Goal: Find specific page/section: Find specific page/section

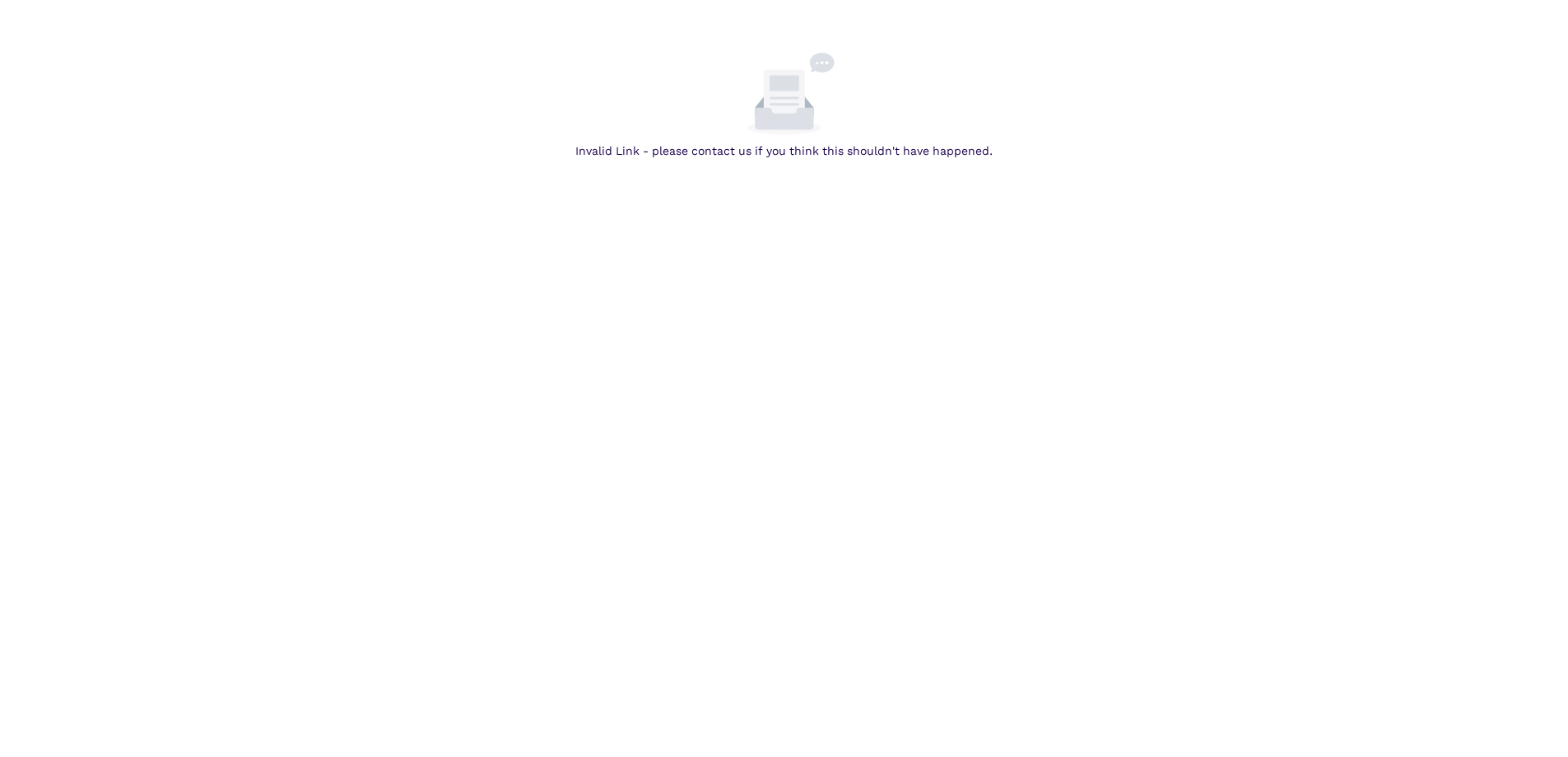
click at [731, 155] on div "Invalid Link - please contact us if you think this shouldn't have happened." at bounding box center [784, 150] width 1555 height 18
click at [791, 102] on icon at bounding box center [784, 97] width 41 height 55
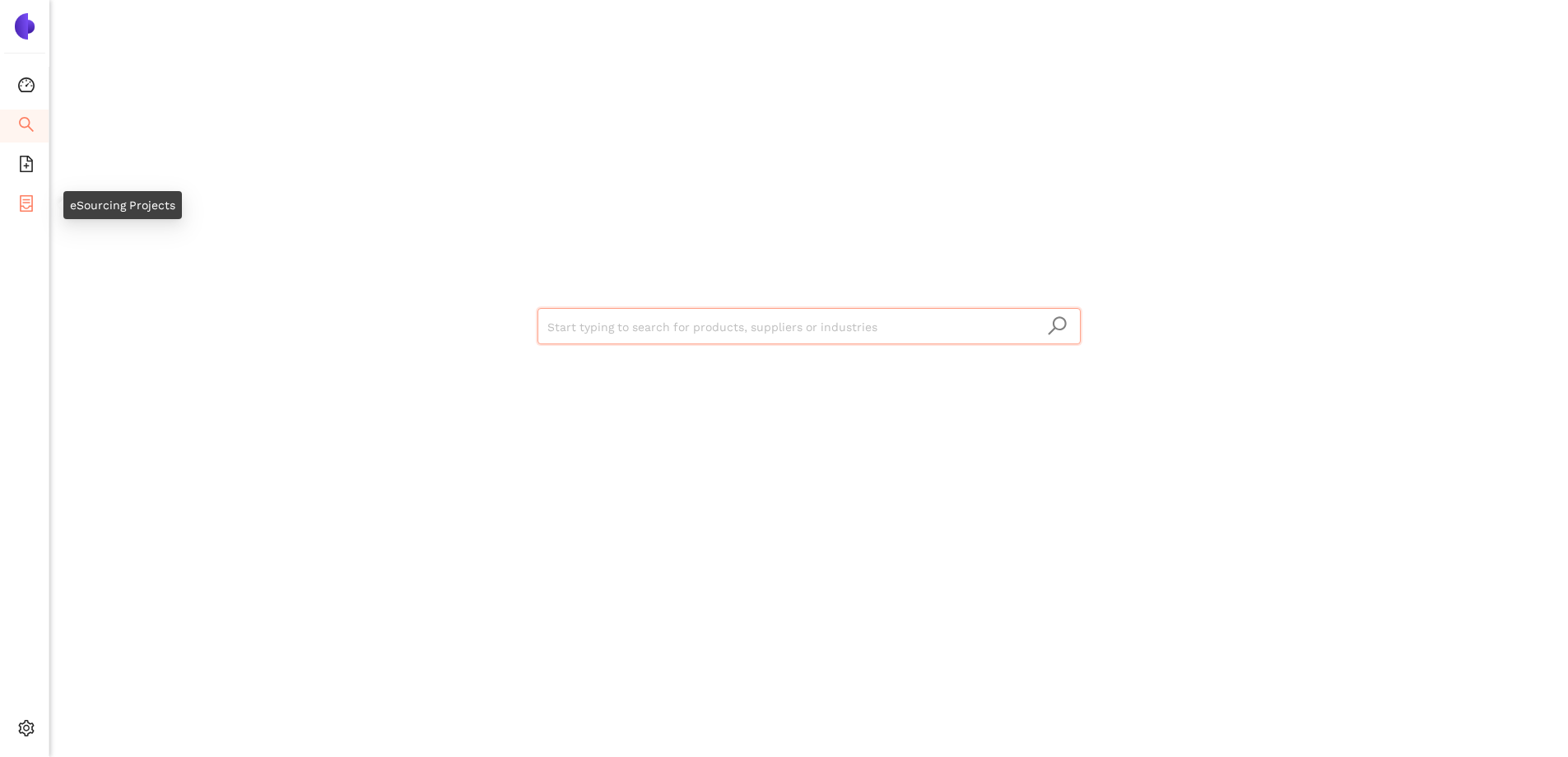
click at [32, 210] on icon "container" at bounding box center [26, 204] width 13 height 17
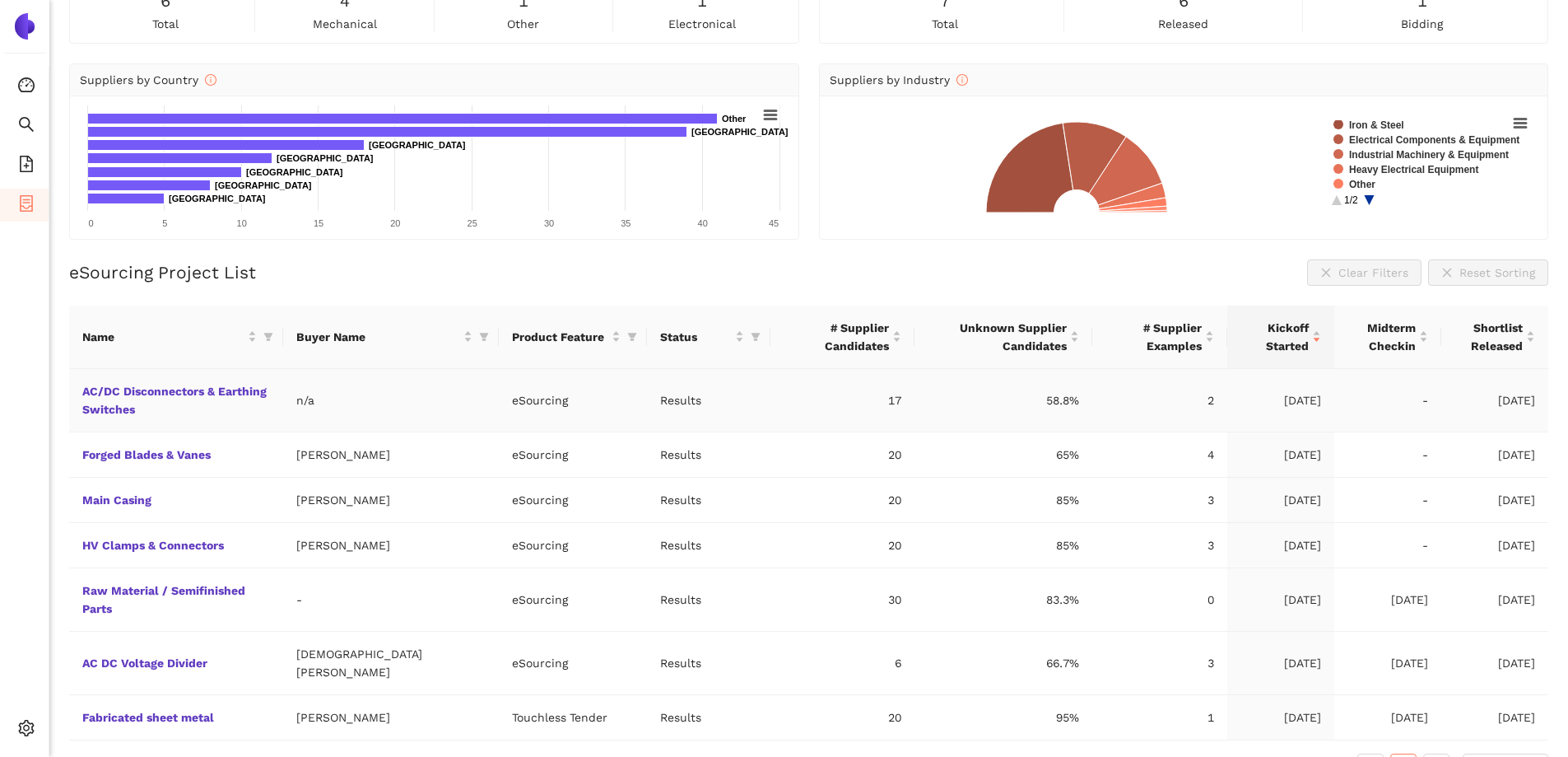
scroll to position [135, 0]
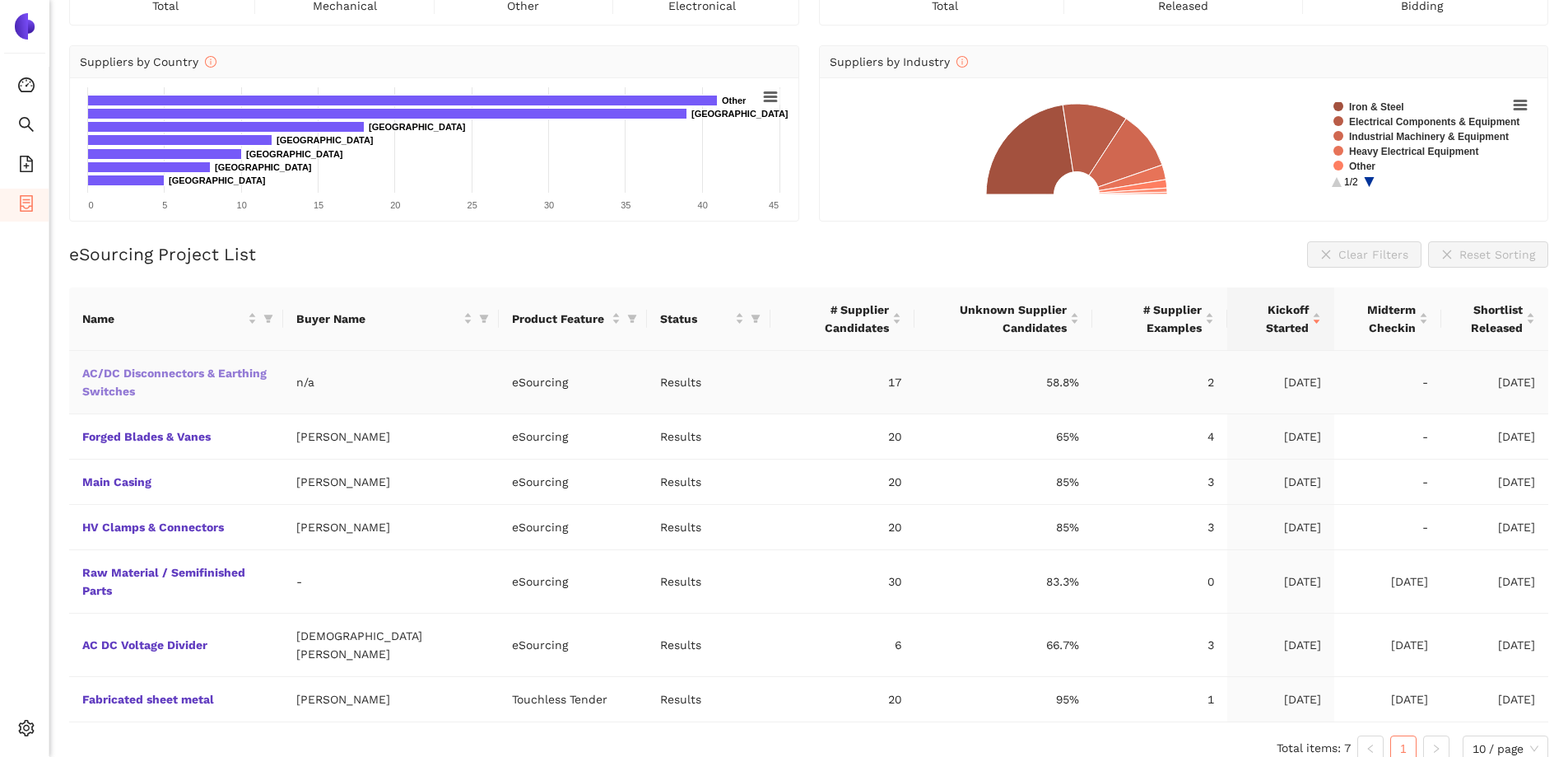
click at [0, 0] on link "AC/DC Disconnectors & Earthing Switches" at bounding box center [0, 0] width 0 height 0
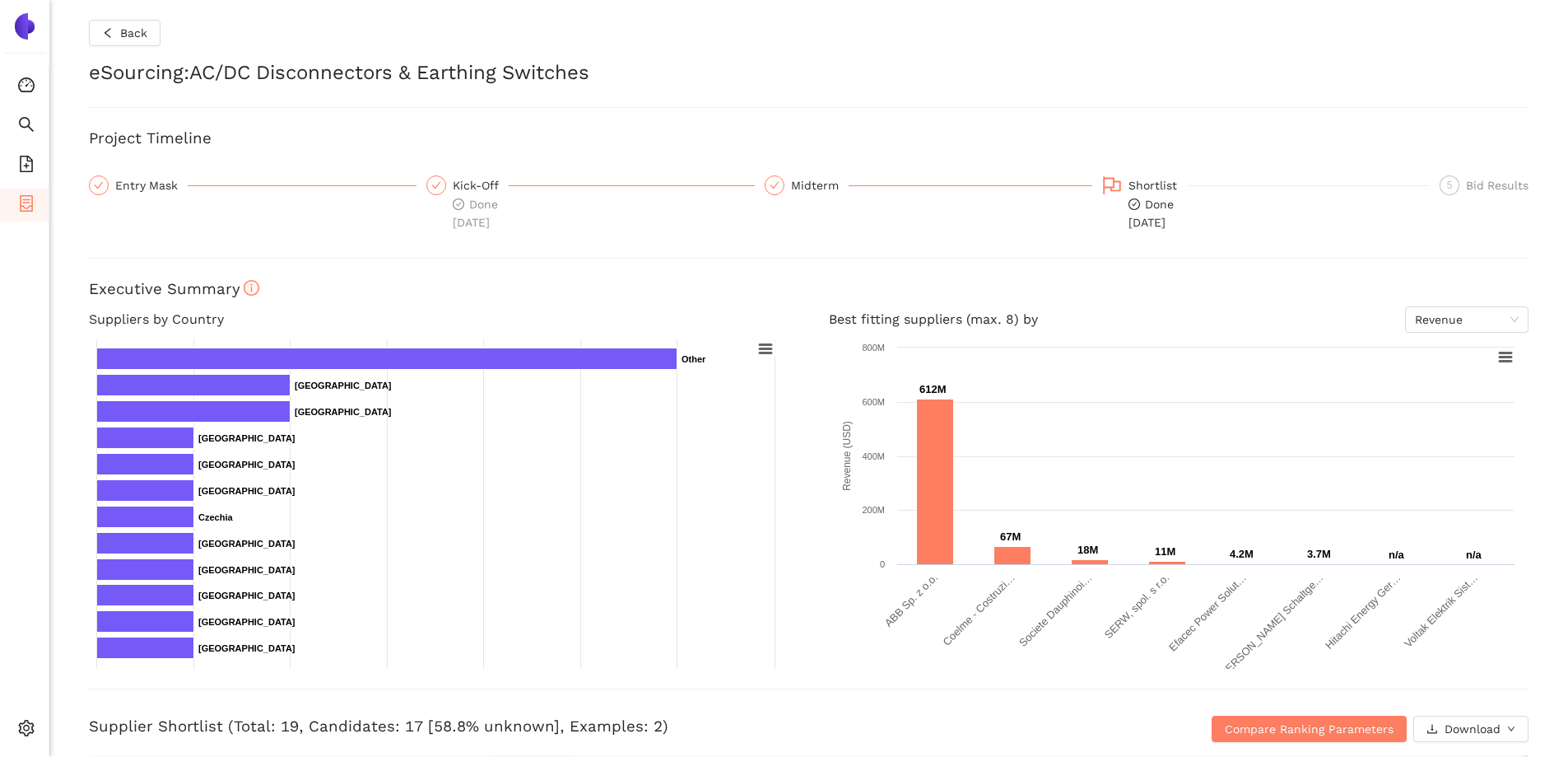
click at [31, 38] on img at bounding box center [24, 26] width 26 height 26
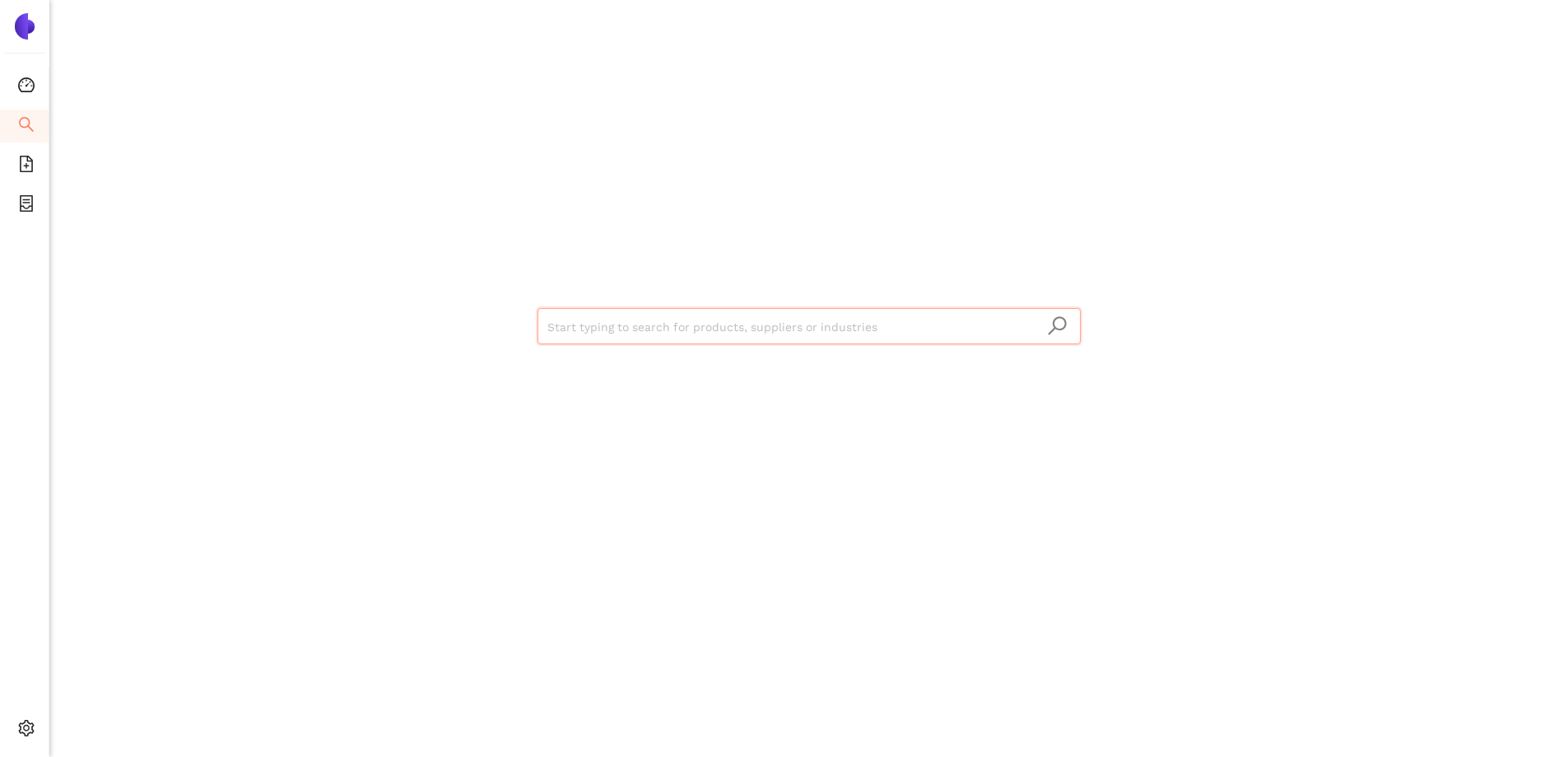
drag, startPoint x: 1524, startPoint y: 1, endPoint x: 614, endPoint y: 10, distance: 910.0
click at [1037, 99] on div "Start typing to search for products, suppliers or industries" at bounding box center [808, 323] width 988 height 648
